Goal: Task Accomplishment & Management: Manage account settings

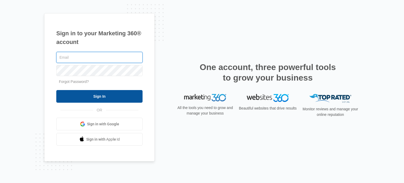
type input "[EMAIL_ADDRESS][DOMAIN_NAME]"
drag, startPoint x: 129, startPoint y: 99, endPoint x: 200, endPoint y: 154, distance: 89.4
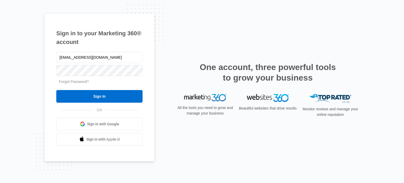
click at [129, 99] on input "Sign In" at bounding box center [99, 96] width 86 height 13
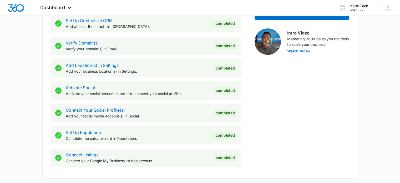
scroll to position [289, 0]
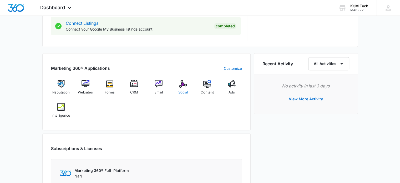
click at [181, 85] on img at bounding box center [183, 84] width 8 height 8
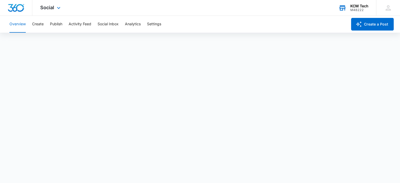
click at [355, 9] on div "M48222" at bounding box center [359, 10] width 18 height 4
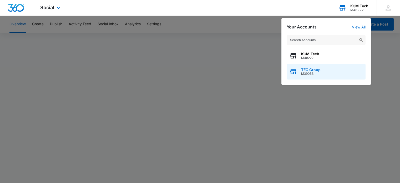
click at [332, 67] on div "TEC Group M39053" at bounding box center [326, 72] width 79 height 16
